Goal: Transaction & Acquisition: Download file/media

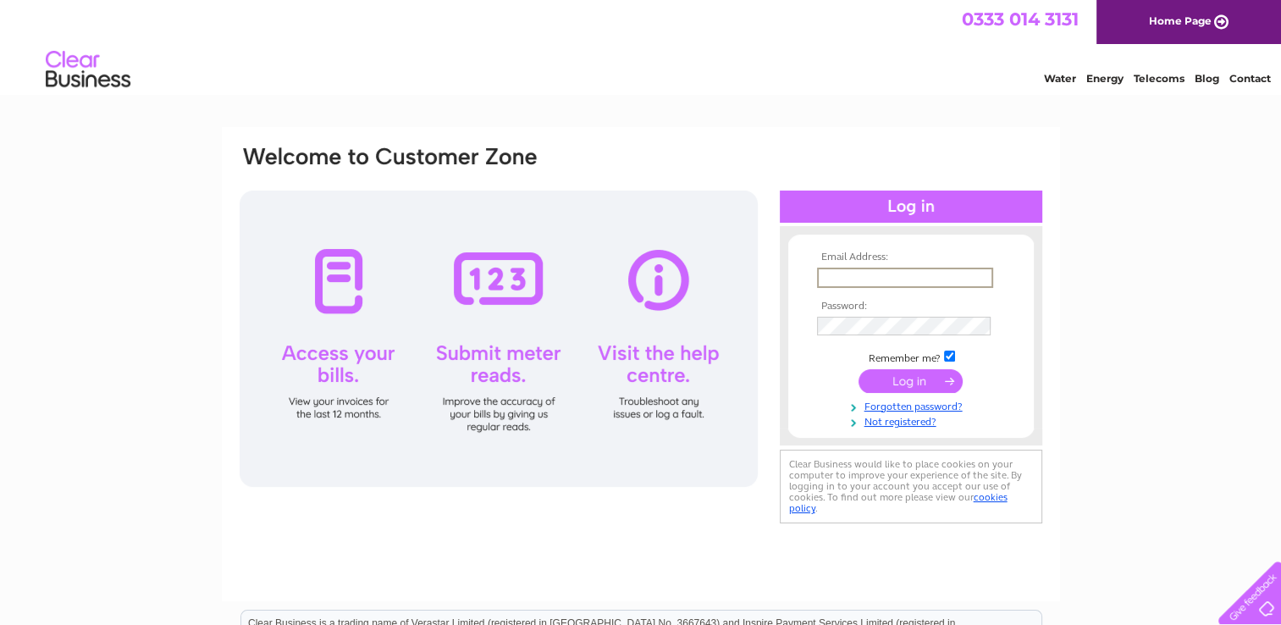
click at [867, 278] on input "text" at bounding box center [905, 278] width 176 height 20
type input "[EMAIL_ADDRESS][DOMAIN_NAME]"
click at [898, 381] on input "submit" at bounding box center [911, 380] width 104 height 24
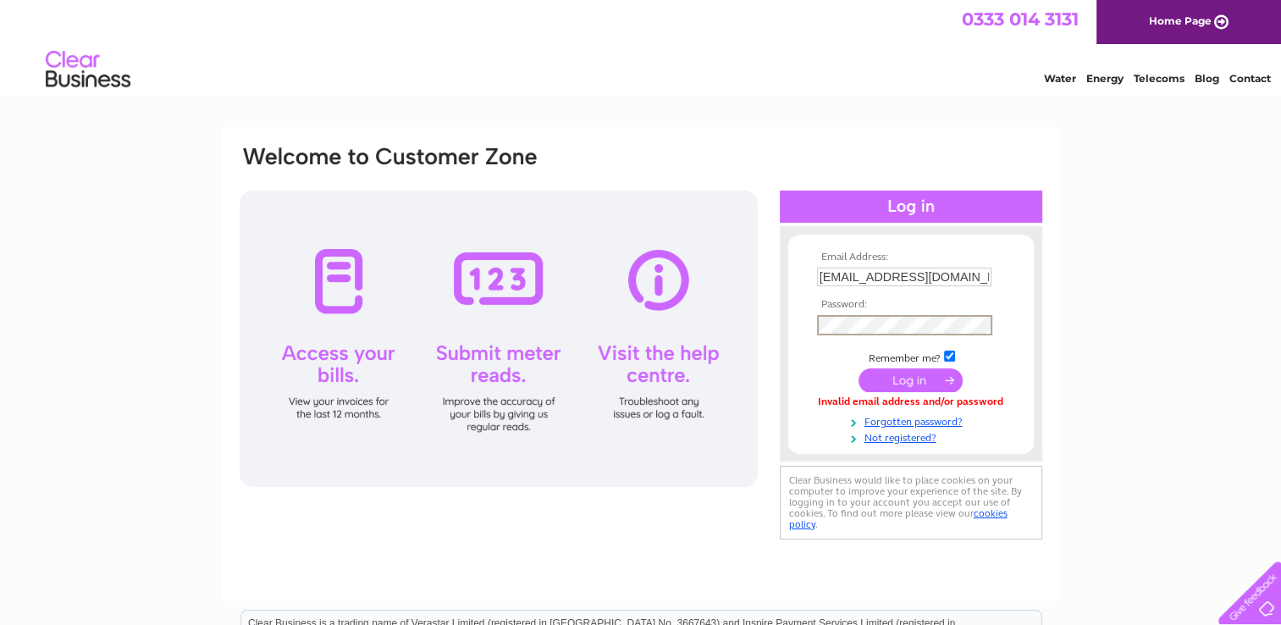
click at [859, 368] on input "submit" at bounding box center [911, 380] width 104 height 24
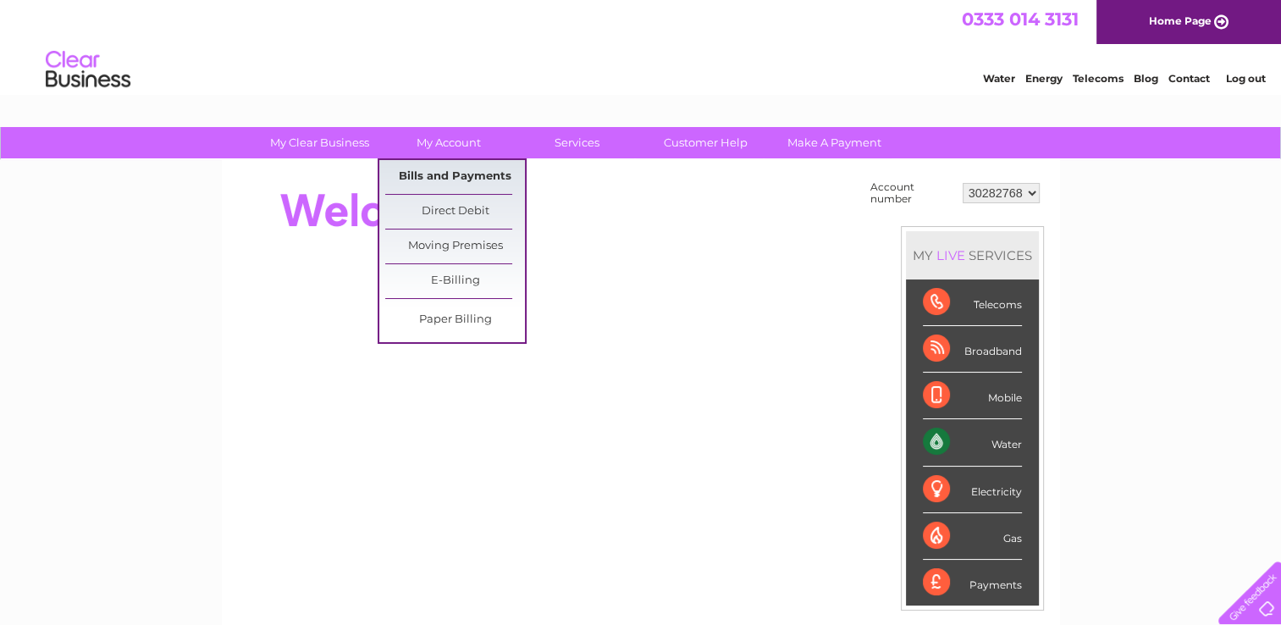
click at [444, 169] on link "Bills and Payments" at bounding box center [455, 177] width 140 height 34
click at [440, 177] on link "Bills and Payments" at bounding box center [455, 177] width 140 height 34
click at [447, 174] on link "Bills and Payments" at bounding box center [455, 177] width 140 height 34
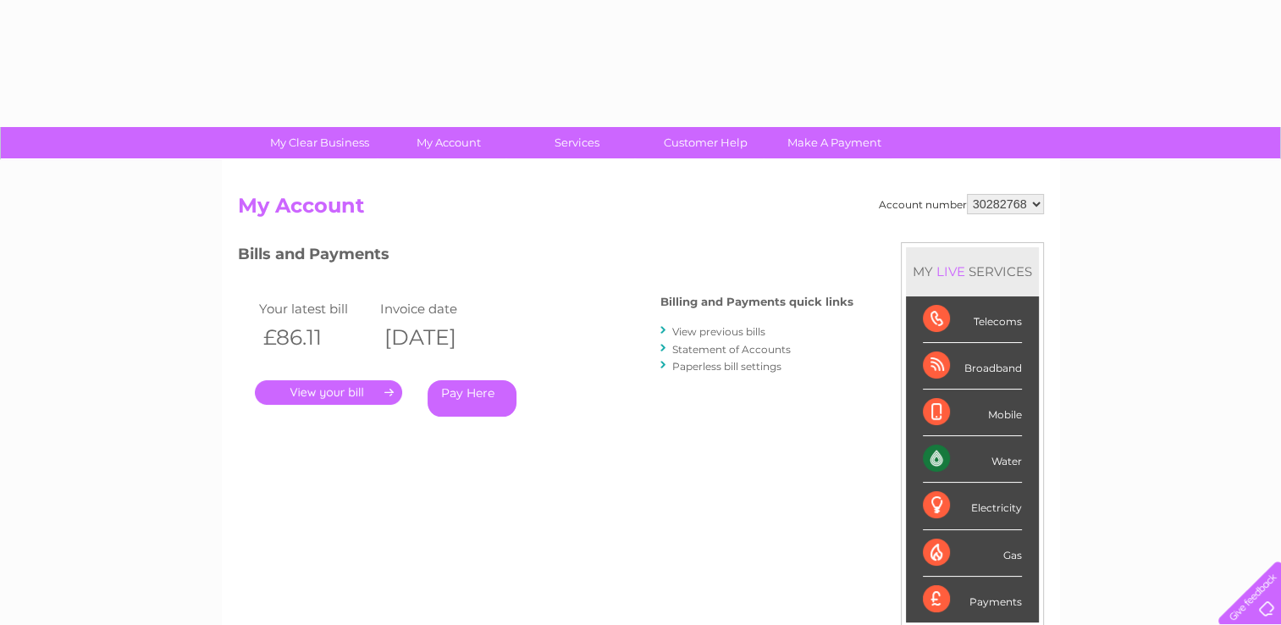
click at [322, 388] on link "." at bounding box center [328, 392] width 147 height 25
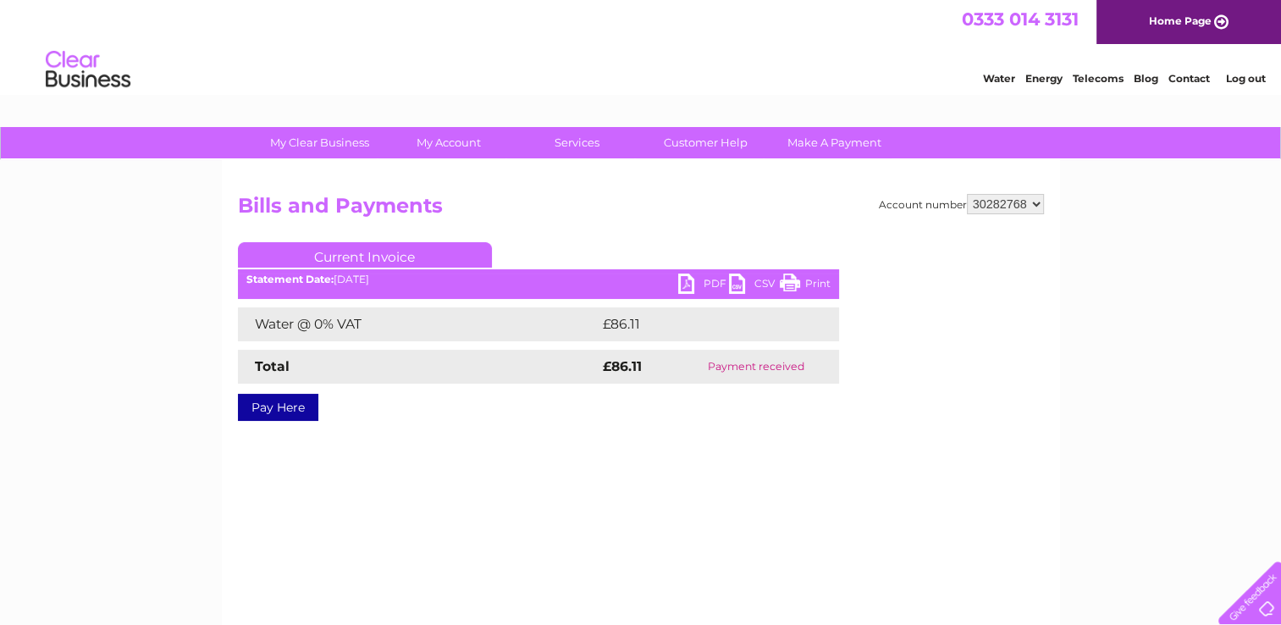
click at [681, 274] on link "PDF" at bounding box center [703, 286] width 51 height 25
click at [1249, 78] on link "Log out" at bounding box center [1246, 78] width 40 height 13
